Goal: Find specific page/section: Find specific page/section

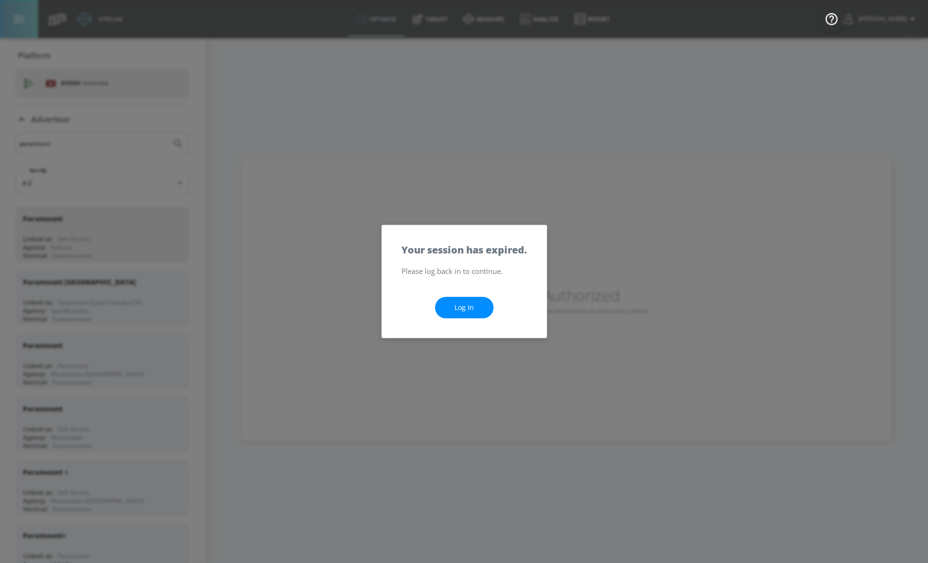
click at [460, 306] on link "Log In" at bounding box center [464, 308] width 59 height 22
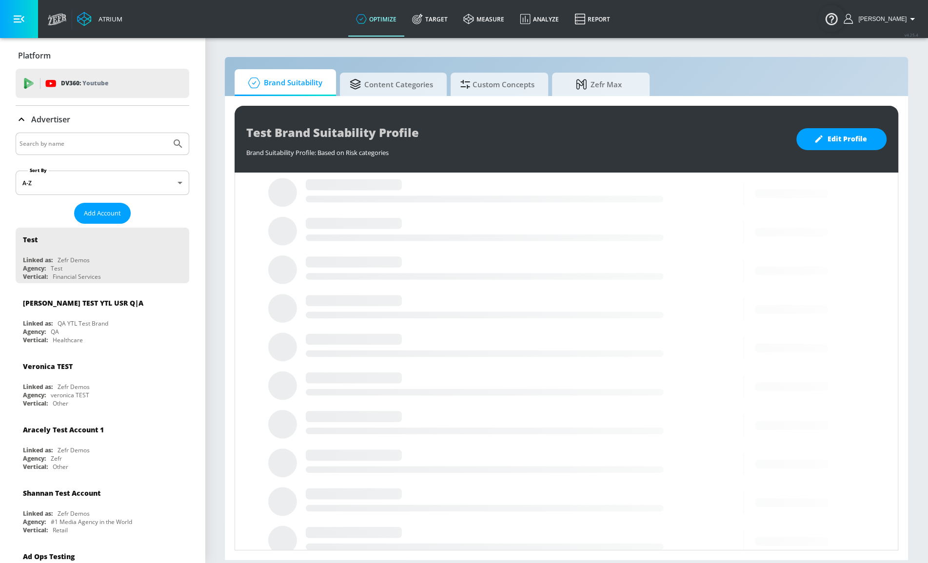
click at [90, 149] on input "Search by name" at bounding box center [94, 143] width 148 height 13
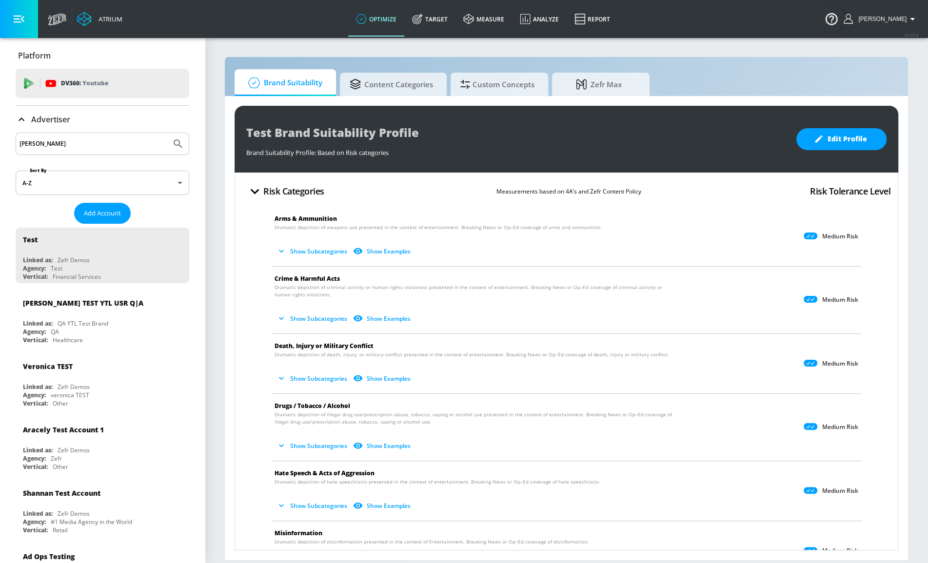
click at [167, 133] on button "Submit Search" at bounding box center [177, 143] width 21 height 21
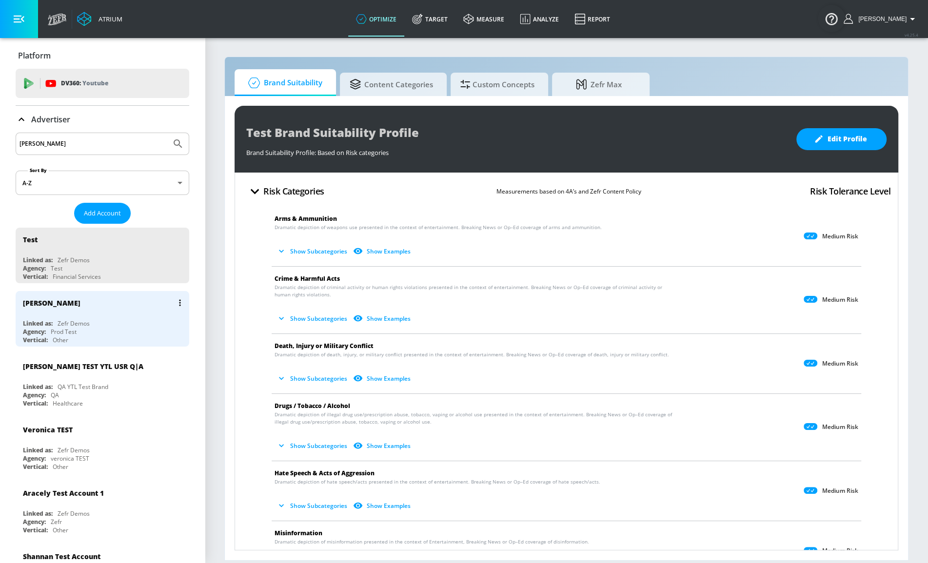
click at [122, 315] on div "[PERSON_NAME] N Linked as: Zefr Demos Agency: Prod Test Vertical: Other" at bounding box center [103, 319] width 174 height 56
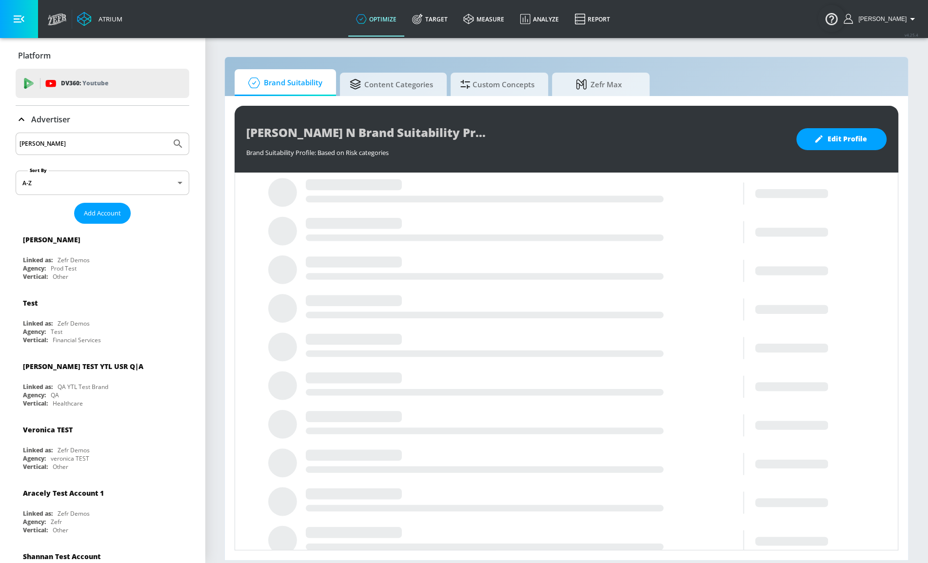
drag, startPoint x: 109, startPoint y: 142, endPoint x: -123, endPoint y: 137, distance: 232.2
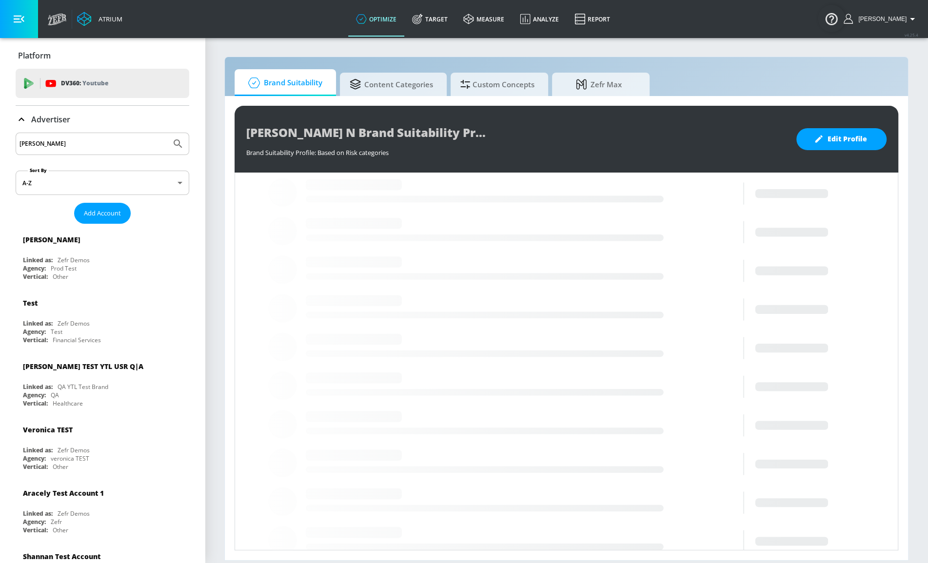
click at [0, 137] on html "Atrium optimize Target measure Analyze Report optimize Target measure Analyze R…" at bounding box center [464, 281] width 928 height 563
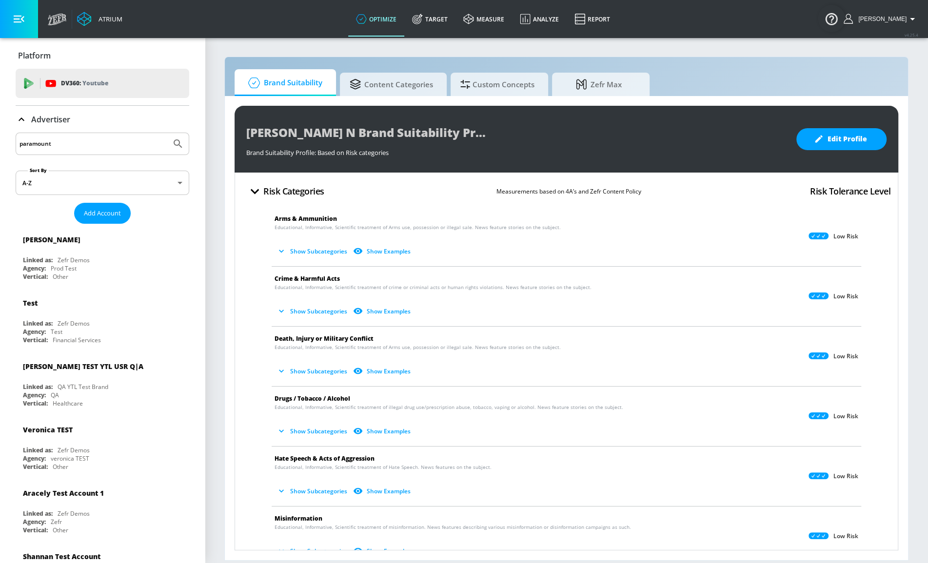
type input "paramount"
click at [167, 133] on button "Submit Search" at bounding box center [177, 143] width 21 height 21
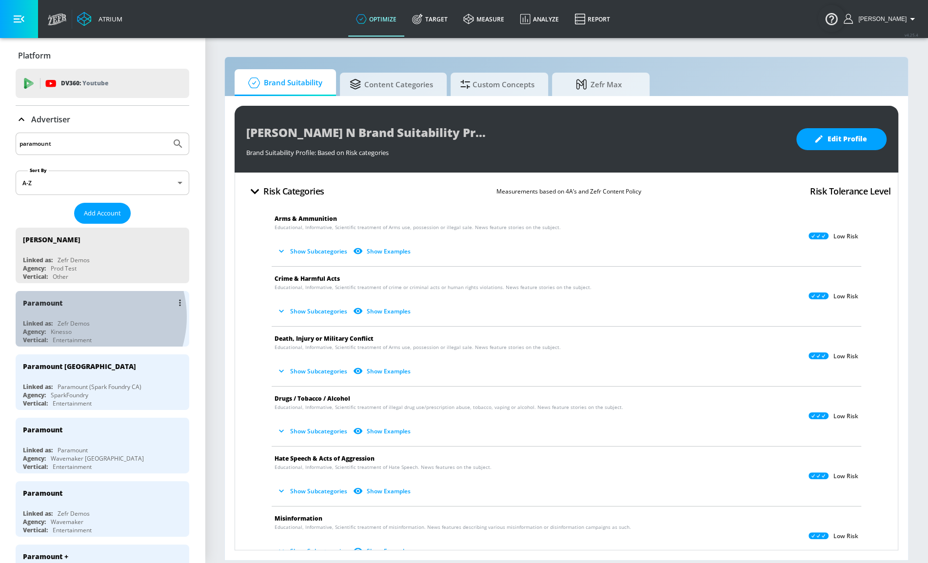
click at [80, 316] on div "Paramount Linked as: Zefr Demos Agency: Kinesso Vertical: Entertainment" at bounding box center [103, 319] width 174 height 56
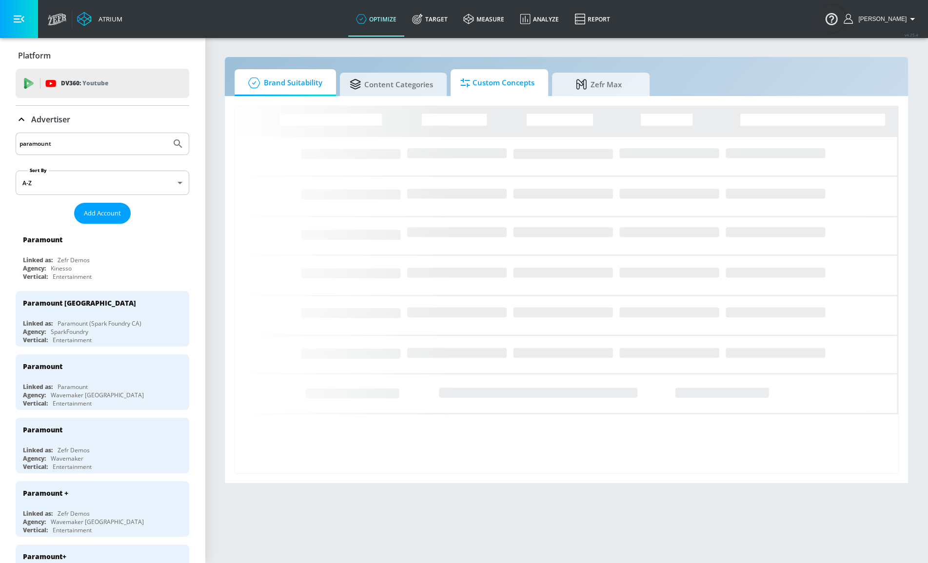
click at [490, 89] on span "Custom Concepts" at bounding box center [497, 82] width 74 height 23
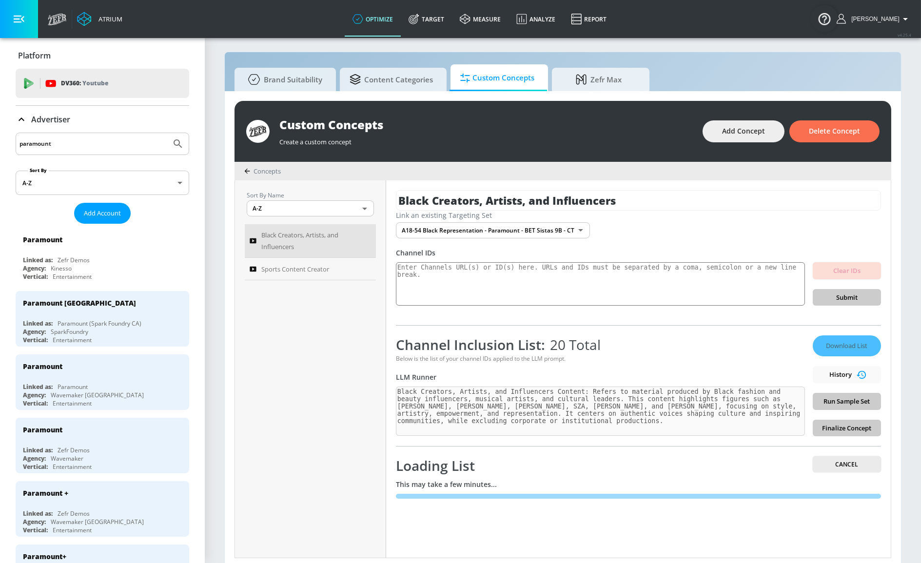
scroll to position [9, 0]
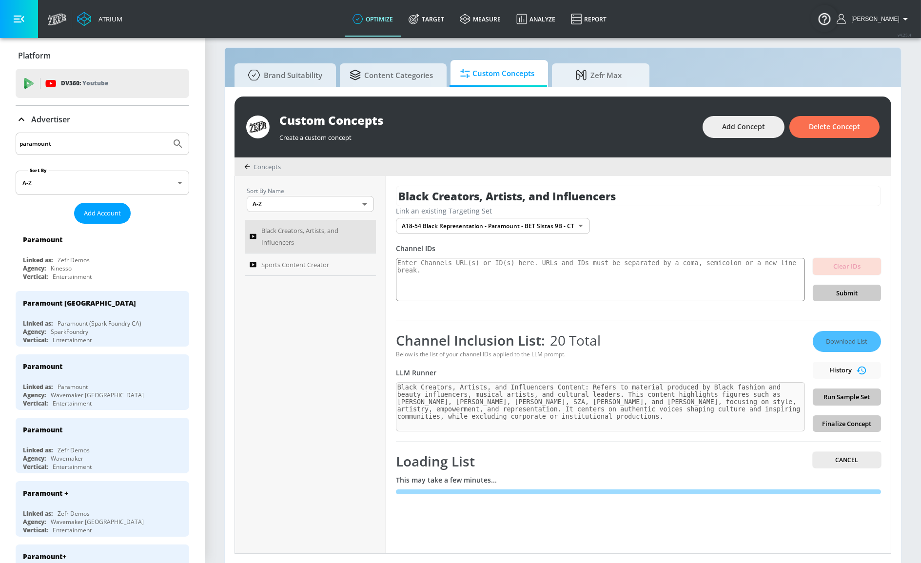
click at [335, 410] on div "Sort By Name A-Z ASC ​ Black Creators, Artists, and Influencers Sports Content …" at bounding box center [310, 364] width 151 height 377
drag, startPoint x: 640, startPoint y: 192, endPoint x: 383, endPoint y: 196, distance: 256.5
click at [383, 196] on div "Sort By Name A-Z ASC ​ Black Creators, Artists, and Influencers Sports Content …" at bounding box center [563, 364] width 656 height 377
click at [265, 308] on div "Sort By Name A-Z ASC ​ Black Creators, Artists, and Influencers Sports Content …" at bounding box center [310, 364] width 151 height 377
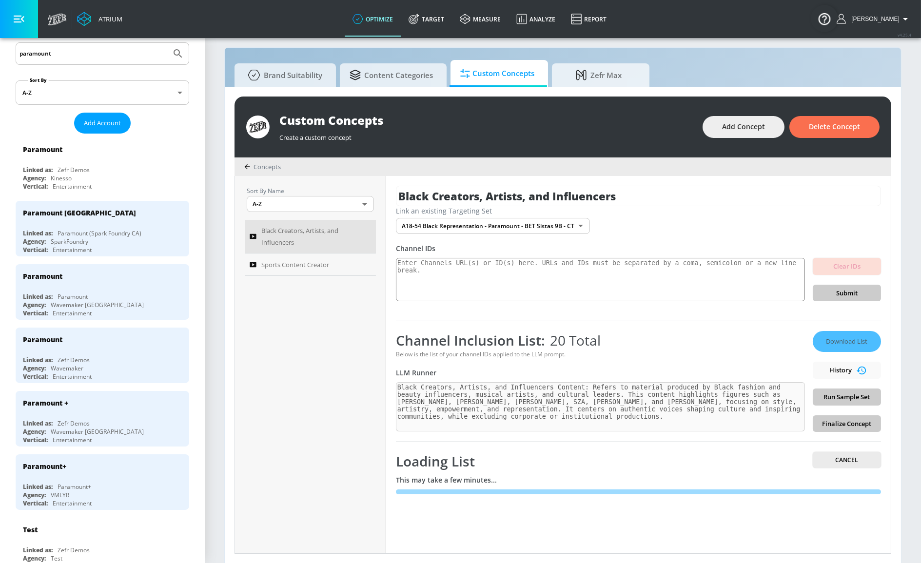
scroll to position [88, 0]
click at [278, 24] on div "Atrium optimize Target measure Analyze Report optimize Target measure Analyze R…" at bounding box center [482, 19] width 878 height 38
